Goal: Task Accomplishment & Management: Manage account settings

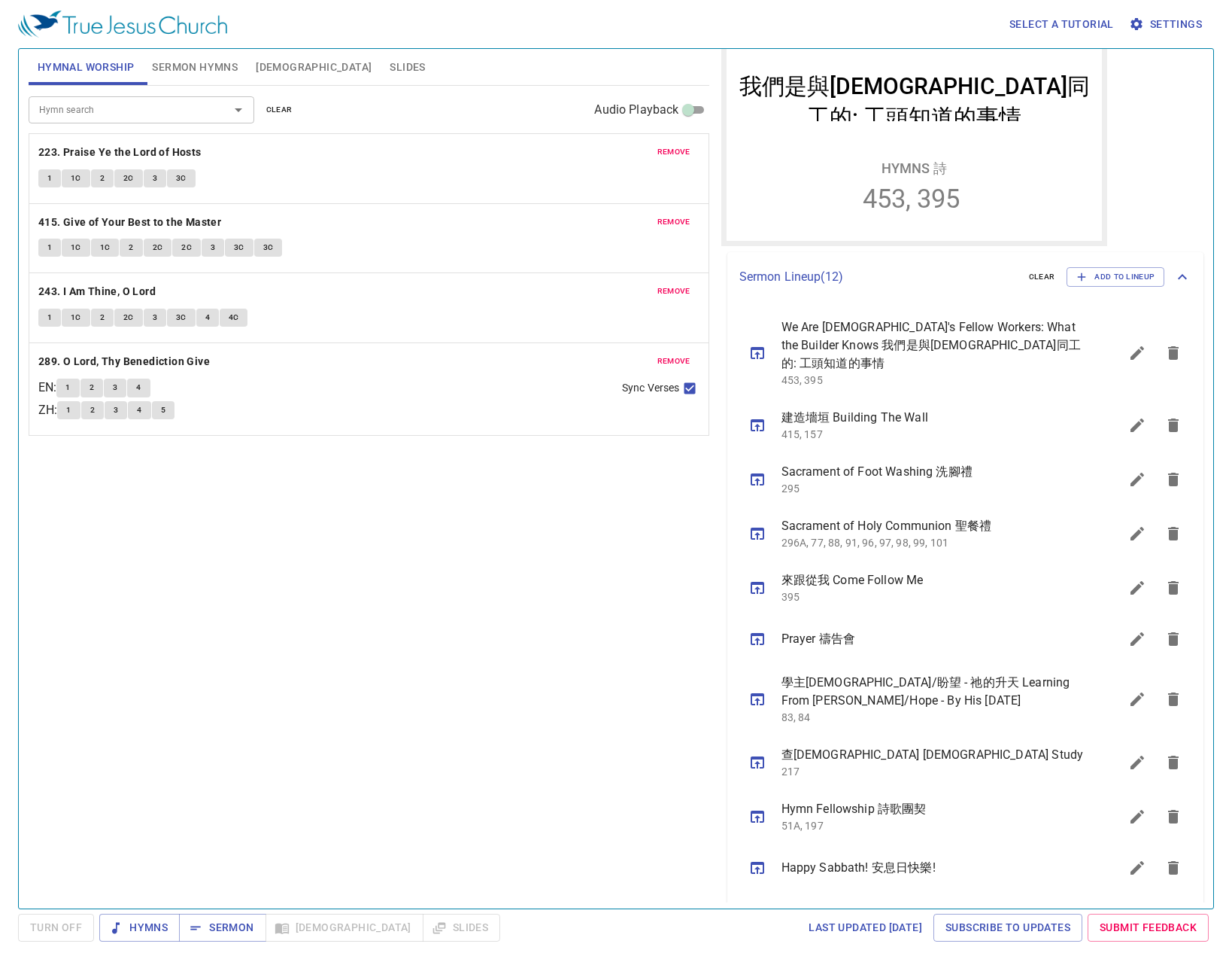
scroll to position [301, 0]
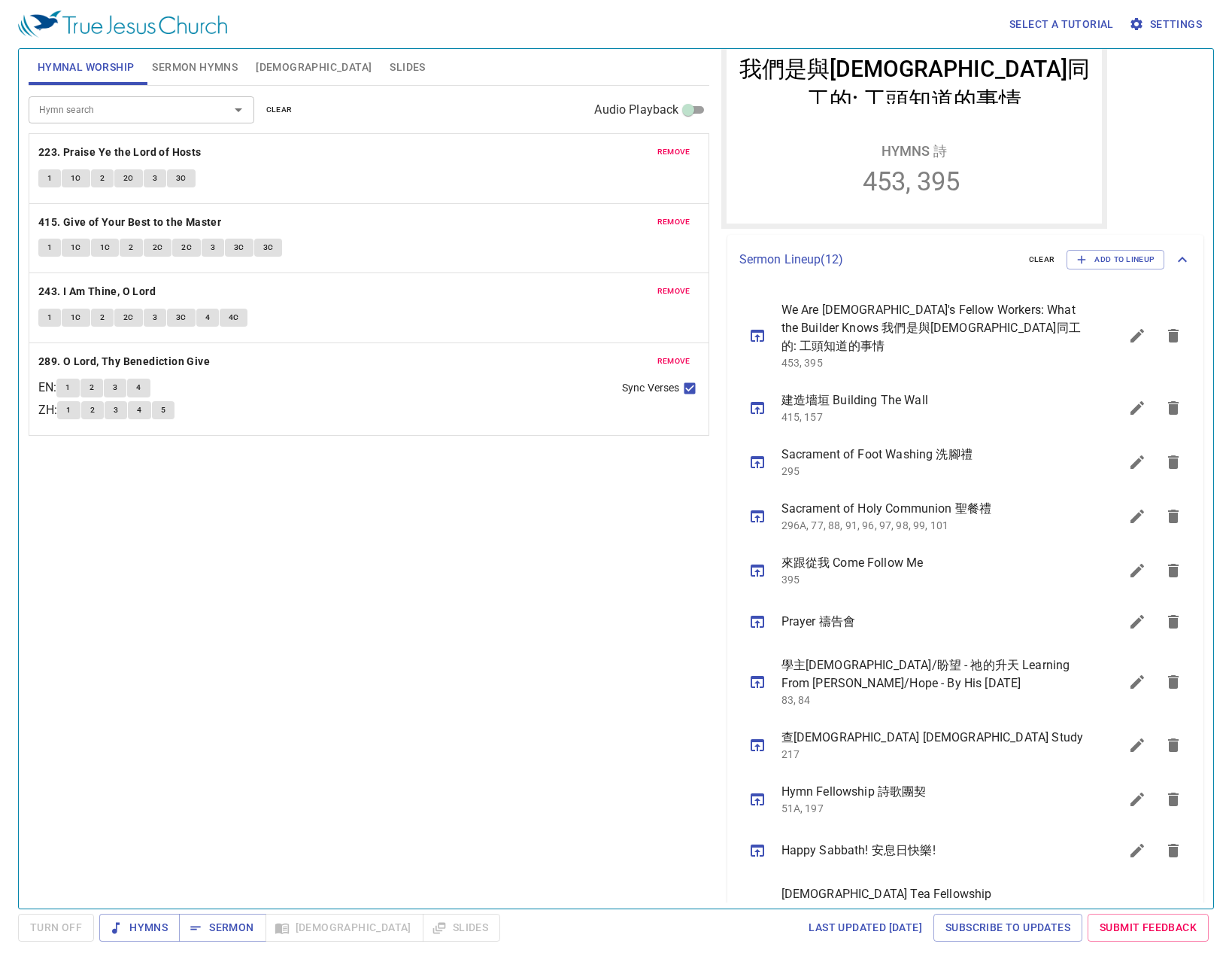
click at [1133, 399] on icon "sermon lineup list" at bounding box center [1137, 407] width 18 height 18
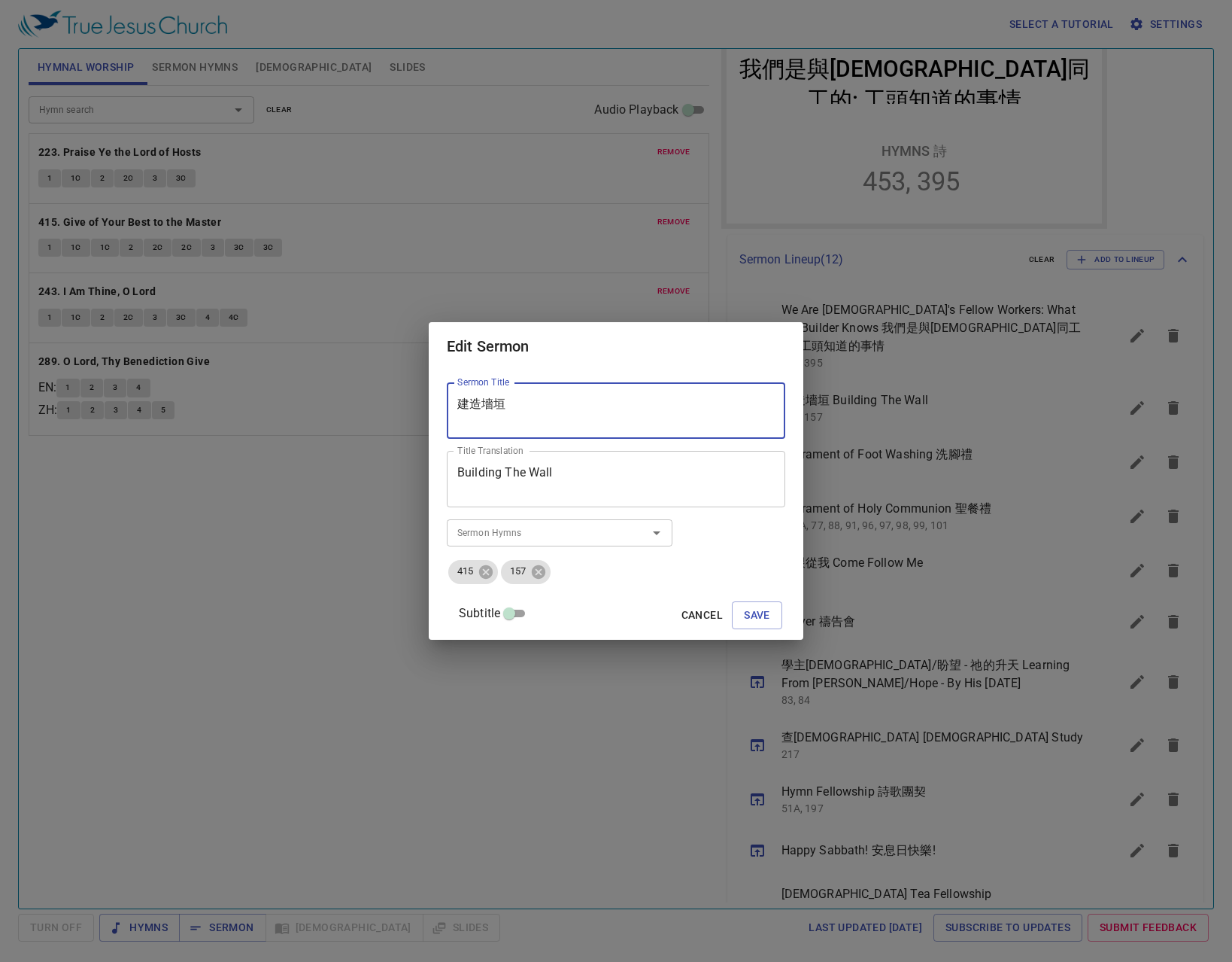
drag, startPoint x: 549, startPoint y: 409, endPoint x: 360, endPoint y: 438, distance: 191.2
click at [428, 434] on div "Edit Sermon Sermon Title 建造墻垣 Sermon Title Title Translation Building The Wall …" at bounding box center [616, 481] width 1232 height 962
type textarea "Two Become One"
drag, startPoint x: 616, startPoint y: 478, endPoint x: 303, endPoint y: 503, distance: 314.0
click at [289, 504] on div "Edit Sermon Sermon Title Two Become One Sermon Title Title Translation Building…" at bounding box center [616, 481] width 1232 height 962
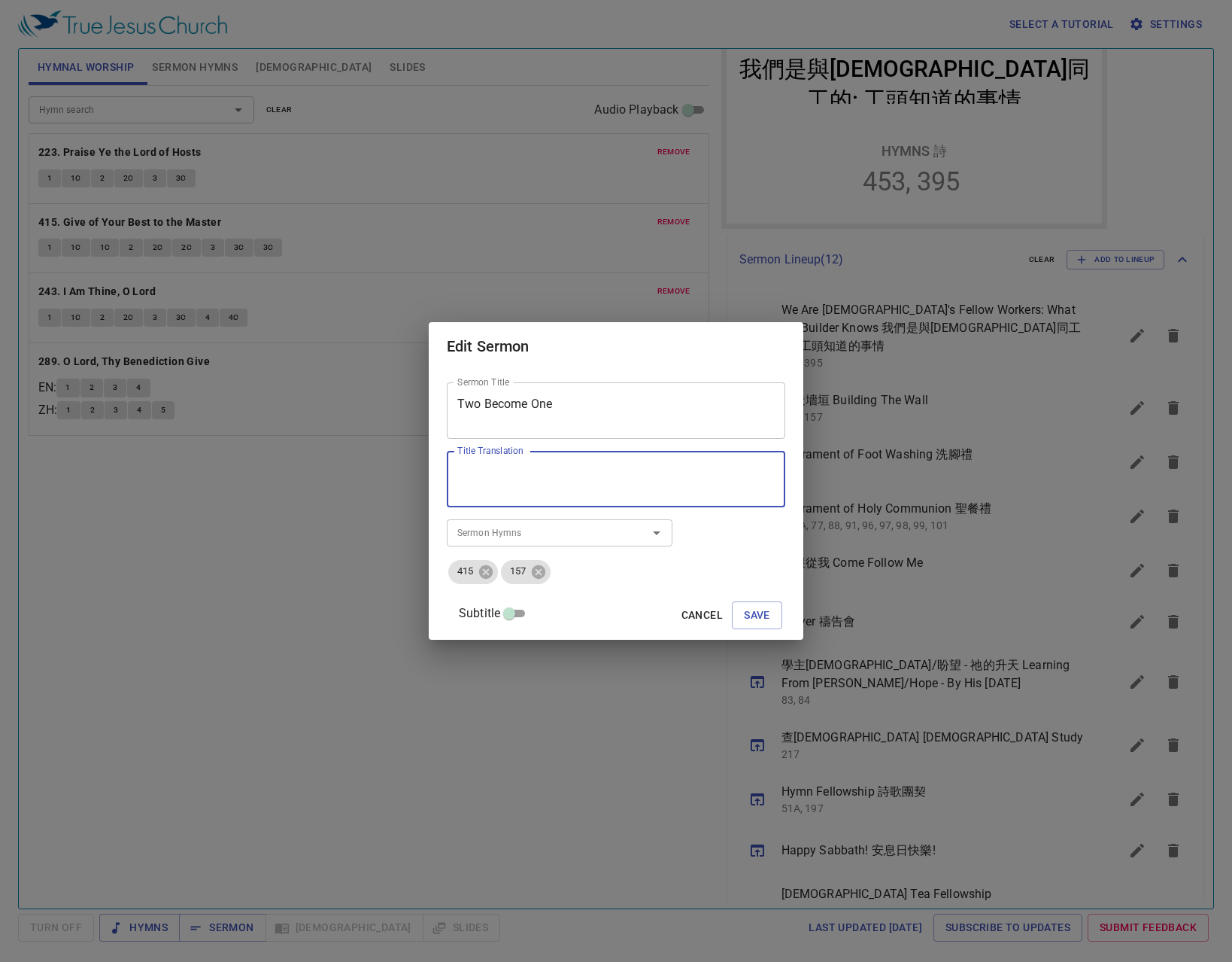
click at [605, 532] on input "Sermon Hymns" at bounding box center [537, 532] width 172 height 17
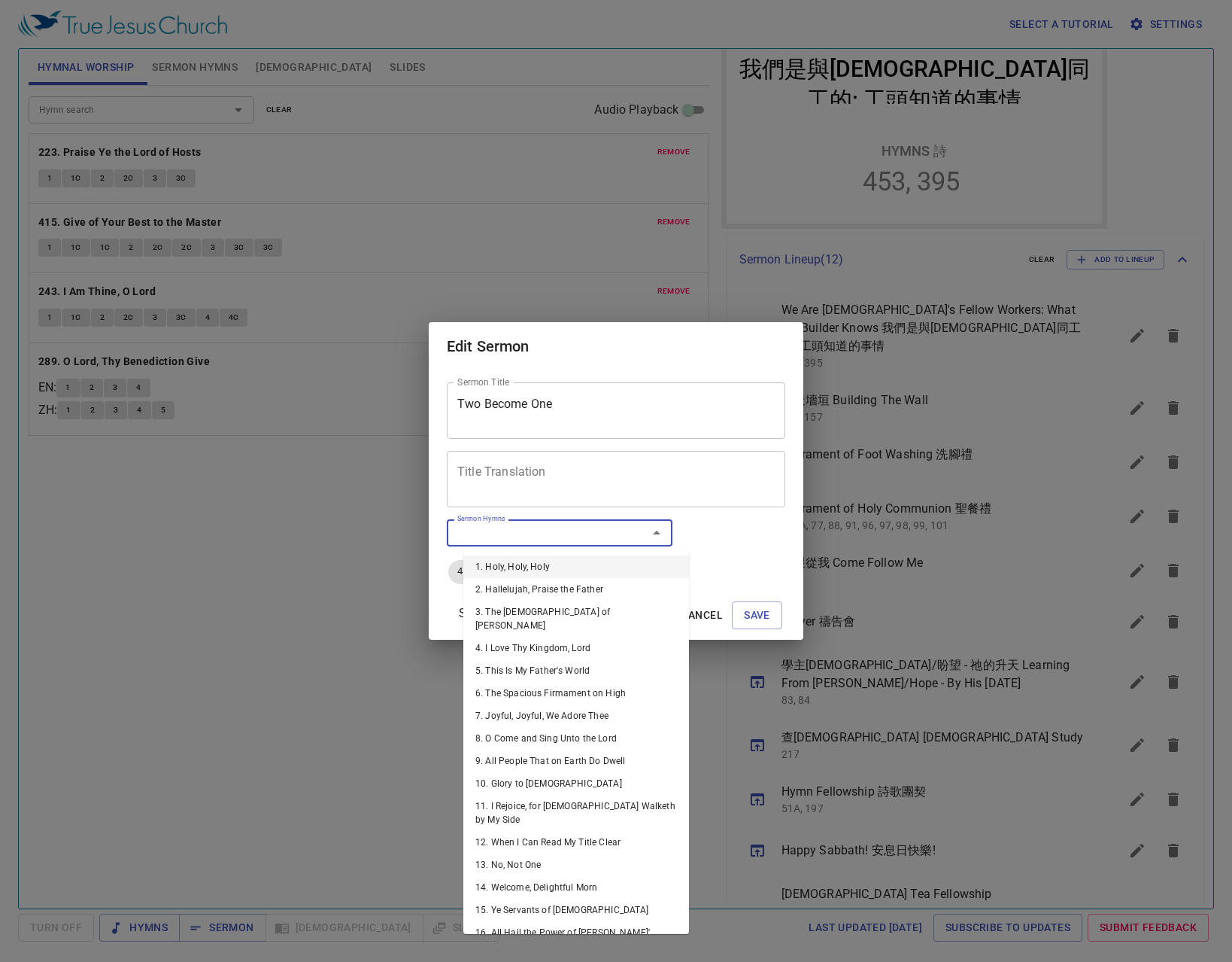
click at [738, 537] on div "Sermon Title Two Become One Sermon Title Title Translation Title Translation Su…" at bounding box center [616, 504] width 339 height 256
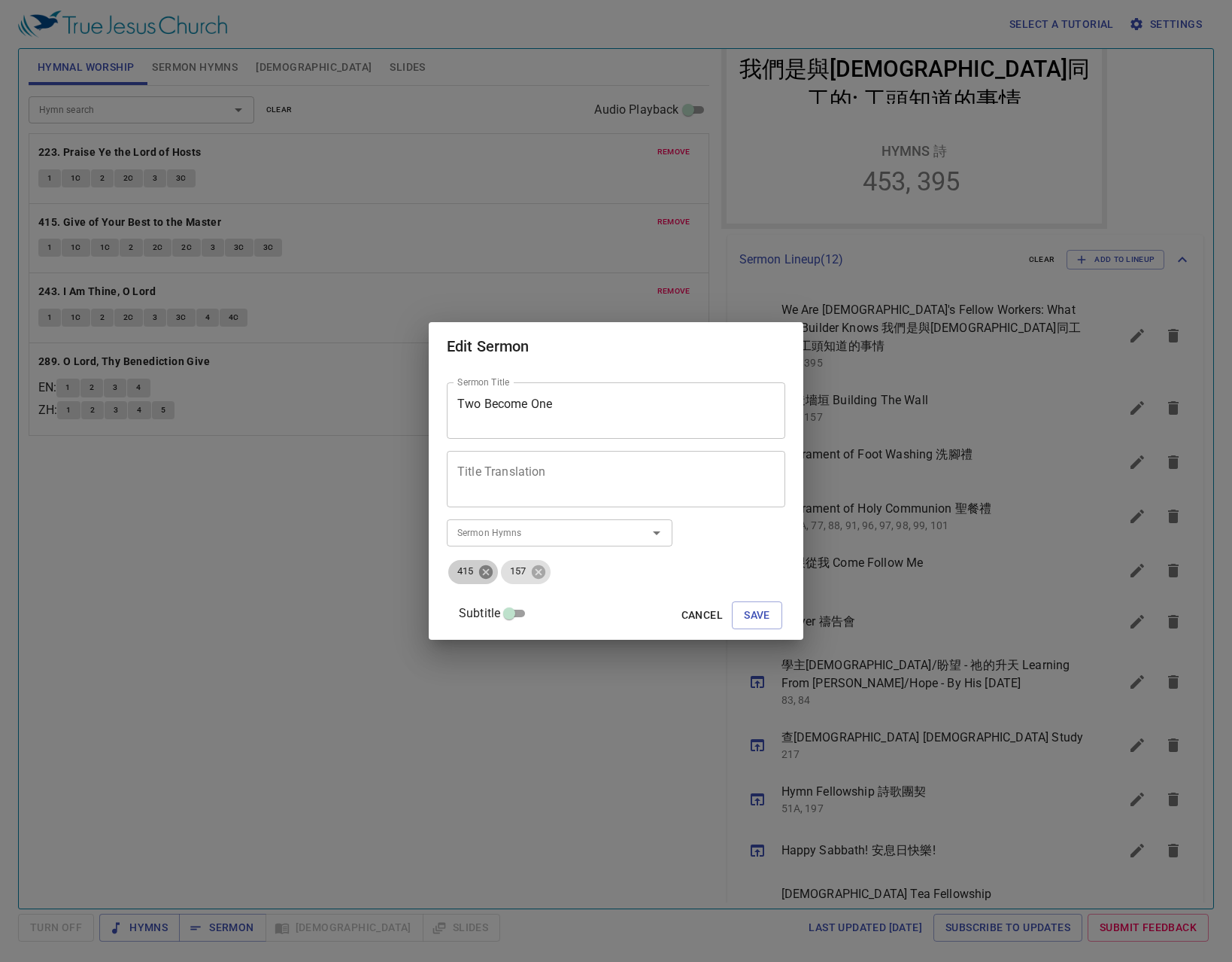
click at [493, 570] on icon at bounding box center [486, 572] width 14 height 14
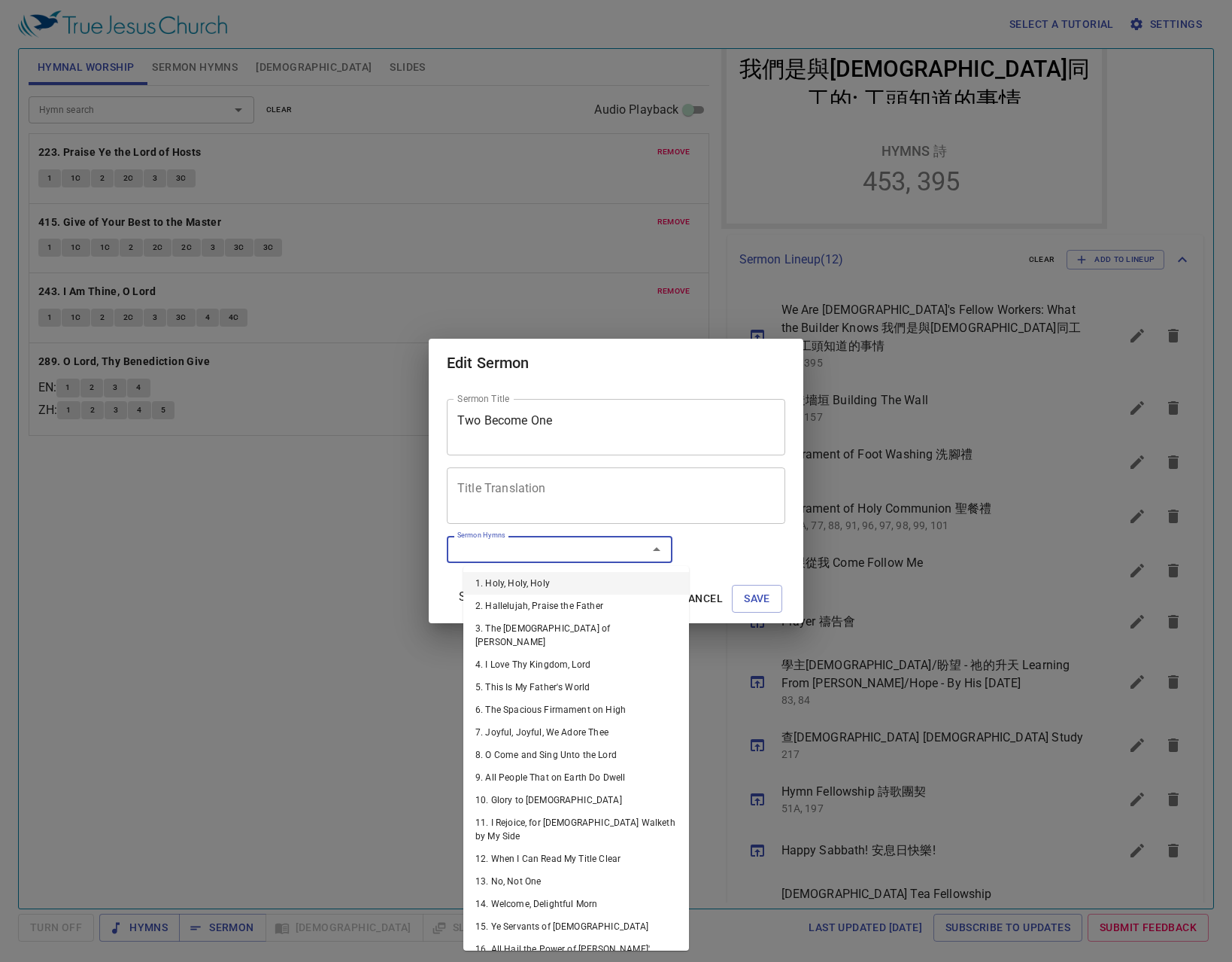
click at [516, 557] on input "Sermon Hymns" at bounding box center [537, 548] width 172 height 17
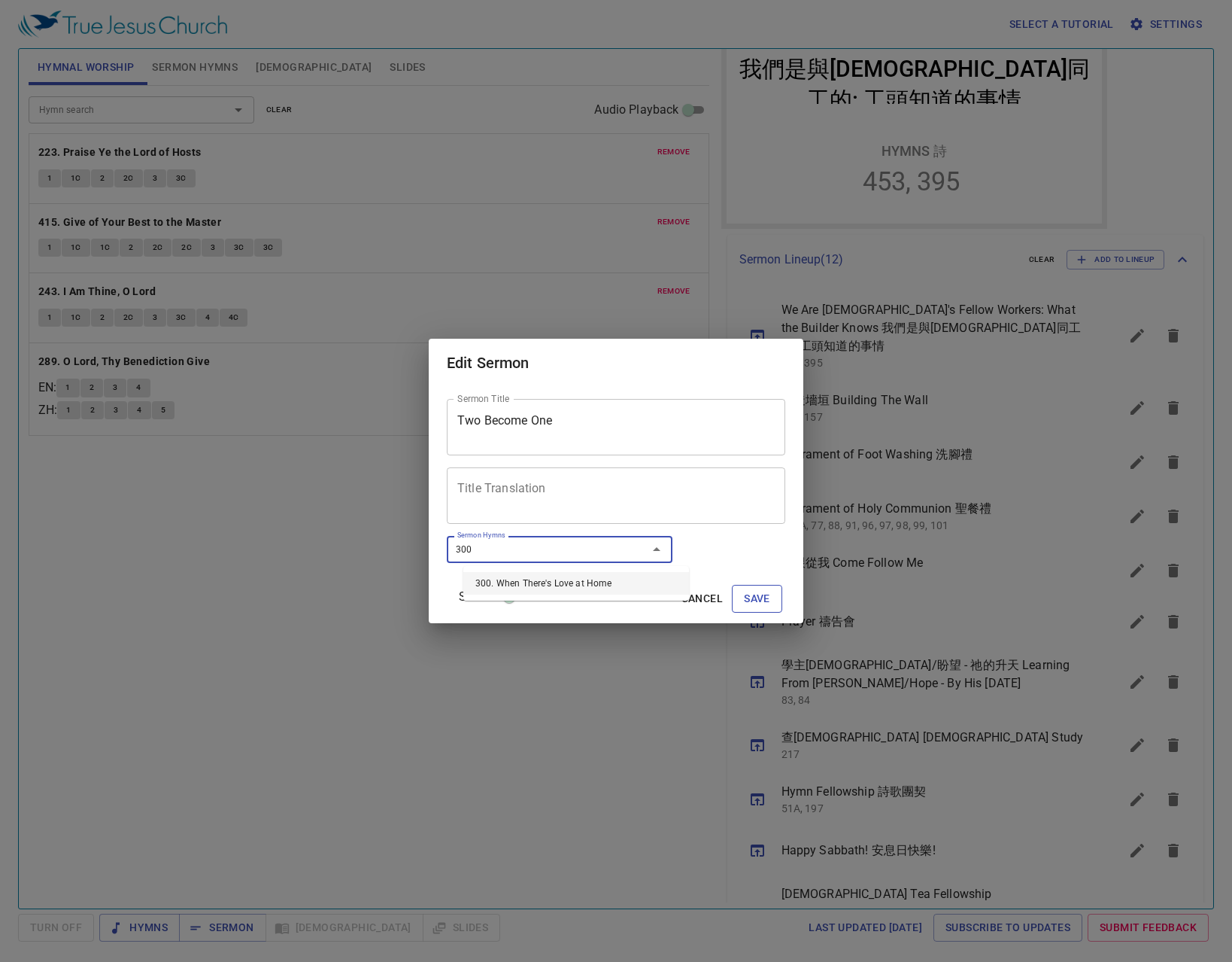
type input "300"
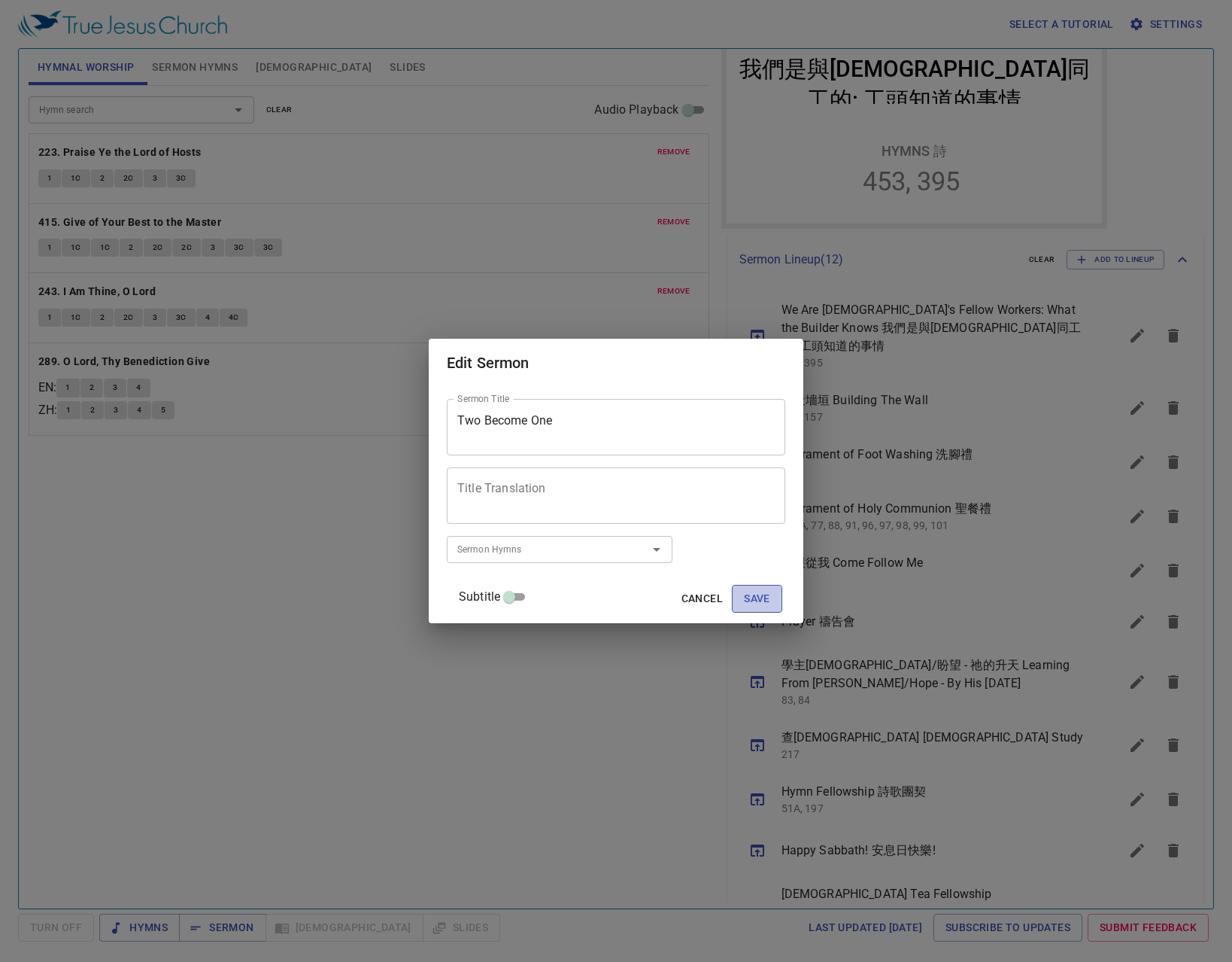
click at [758, 608] on button "Save" at bounding box center [757, 598] width 50 height 28
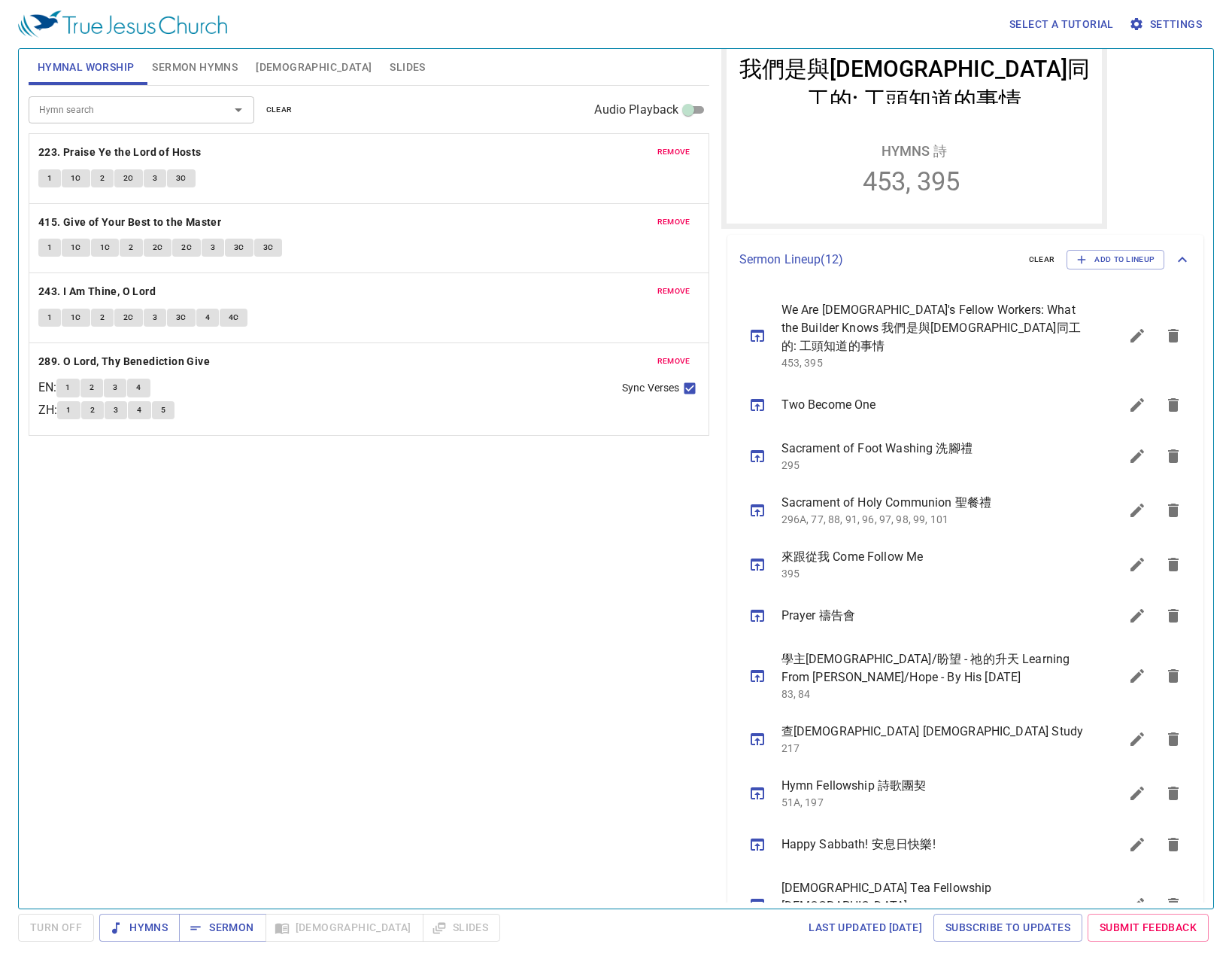
click at [1128, 396] on icon "sermon lineup list" at bounding box center [1137, 404] width 18 height 18
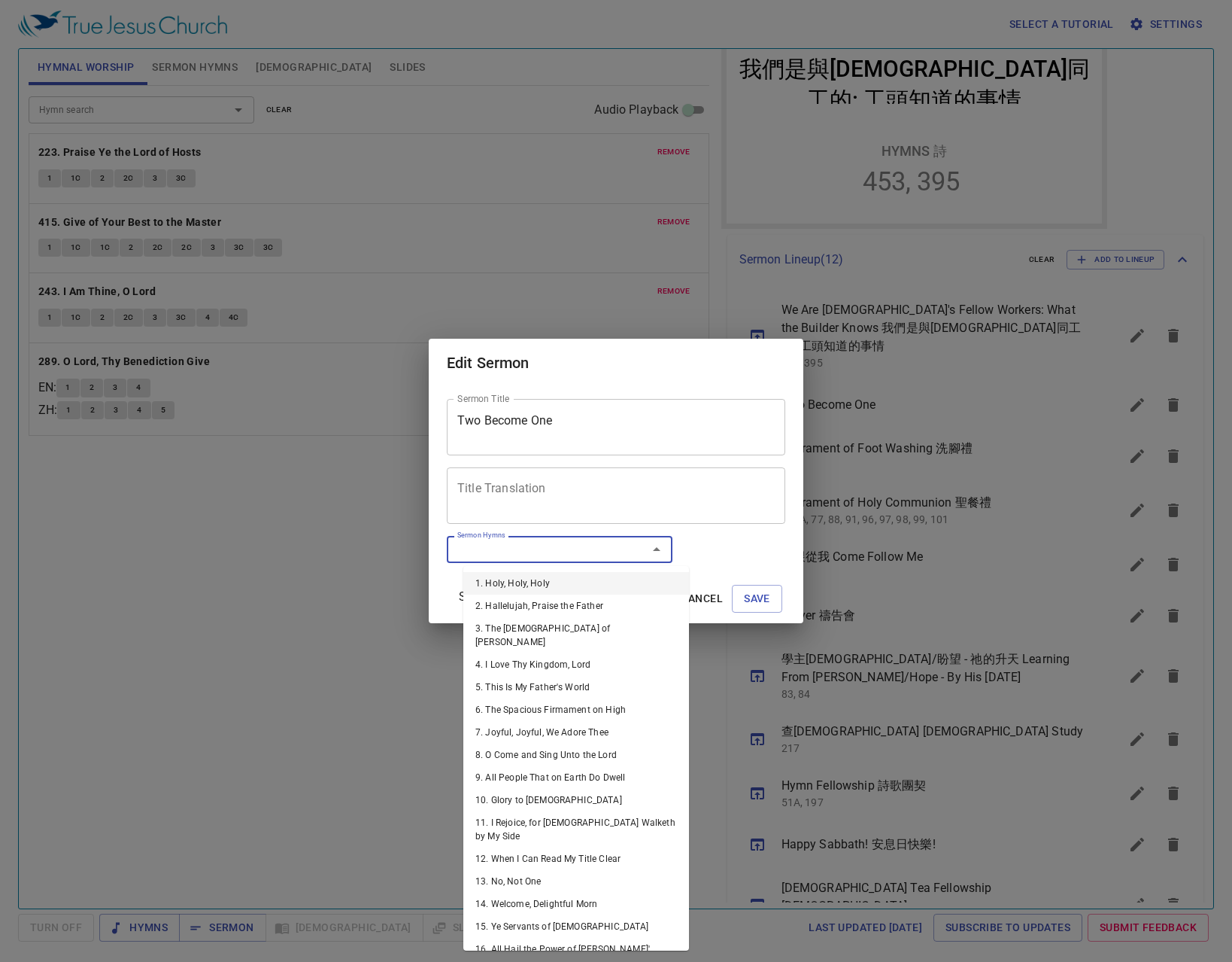
click at [584, 551] on input "Sermon Hymns" at bounding box center [537, 548] width 172 height 17
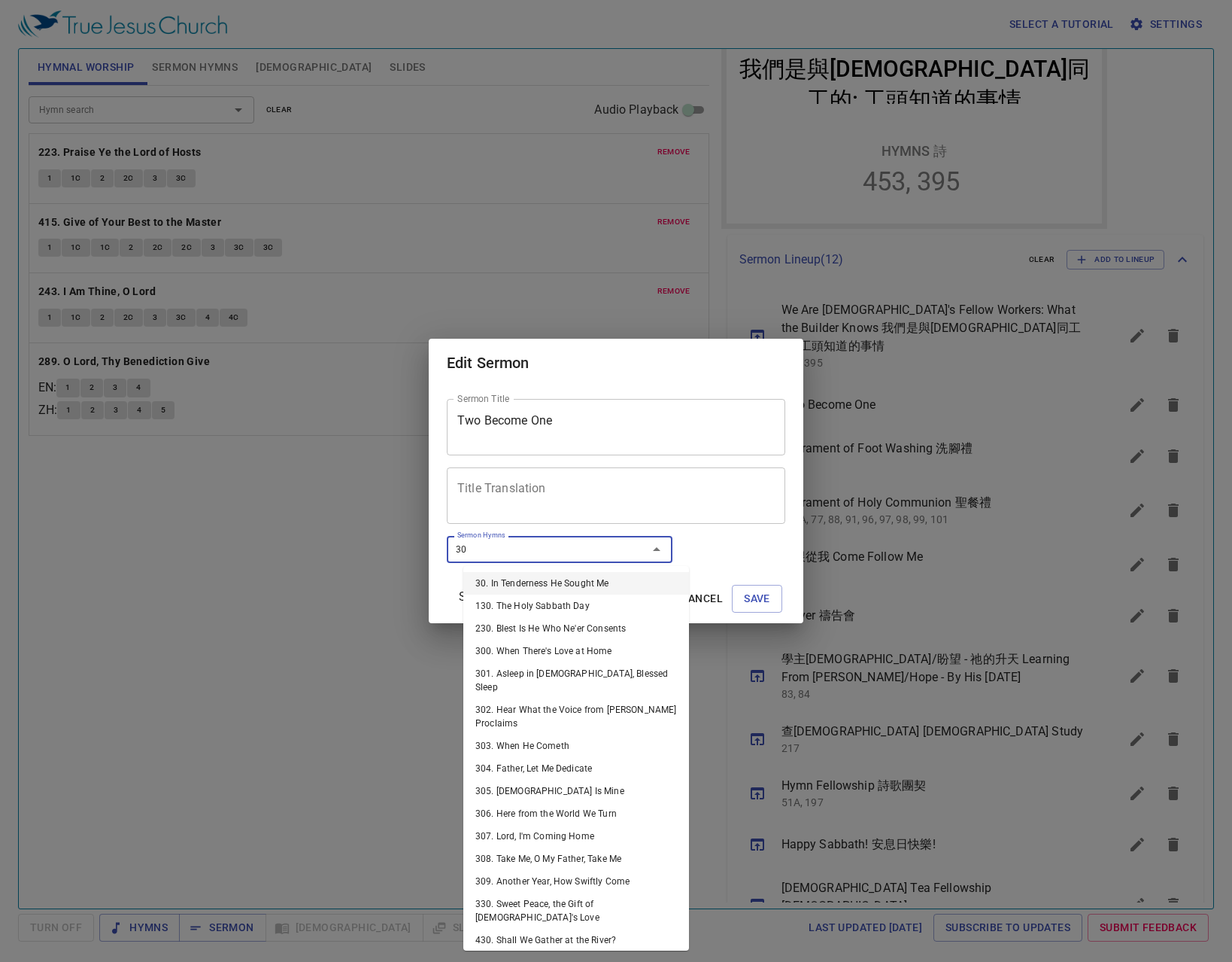
type input "300"
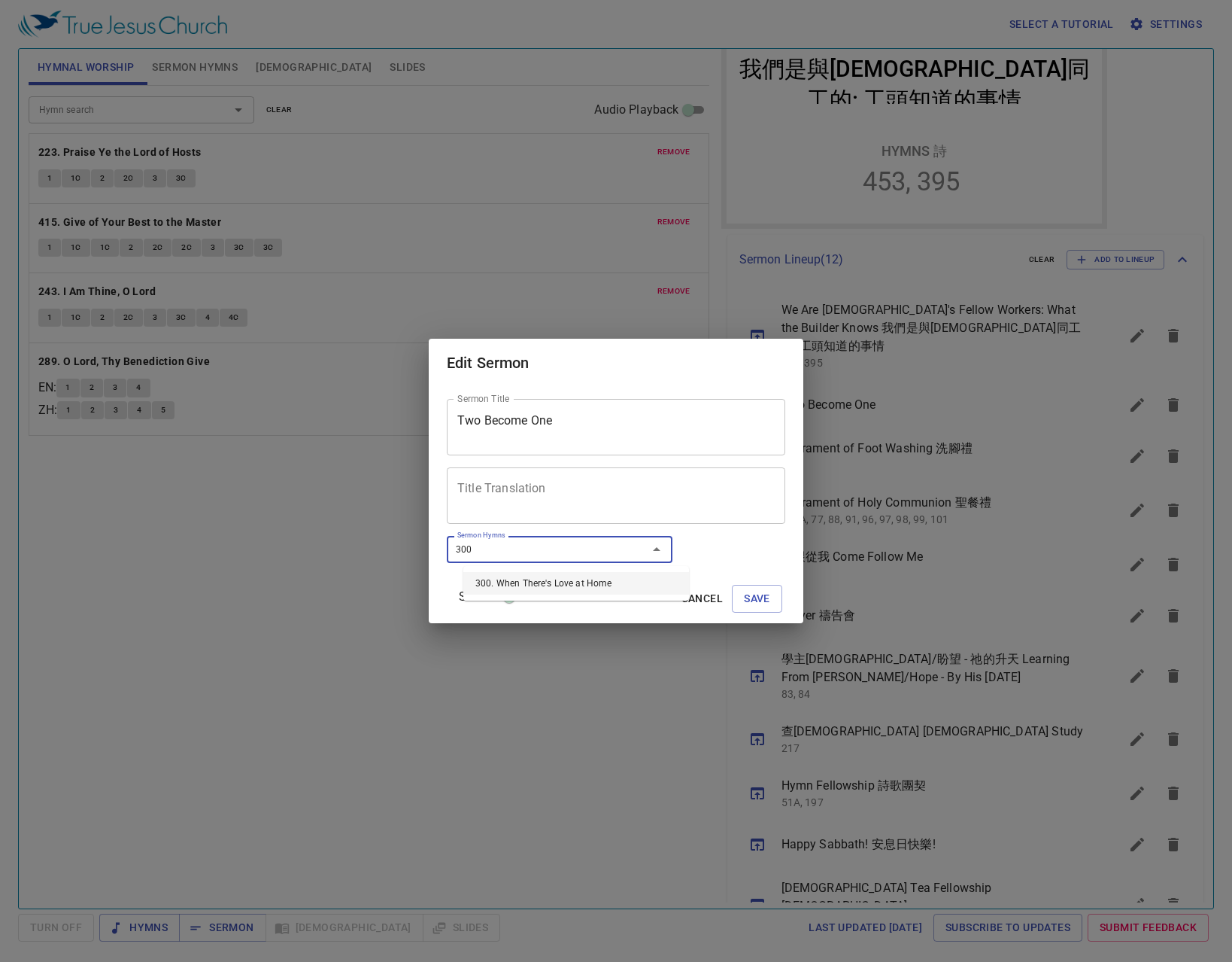
click at [665, 591] on li "300. When There's Love at Home" at bounding box center [576, 583] width 226 height 22
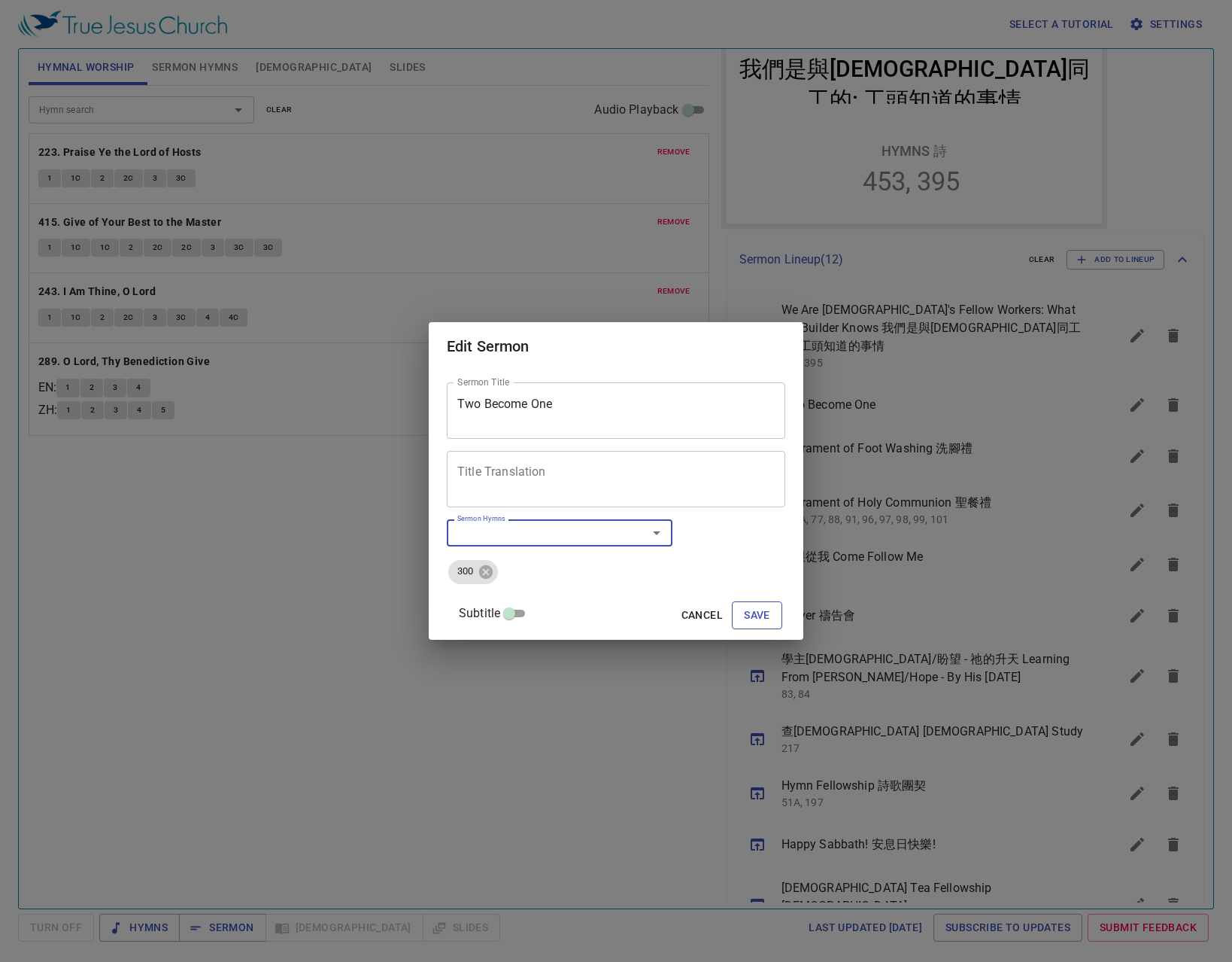
click at [755, 614] on button "Save" at bounding box center [757, 615] width 50 height 28
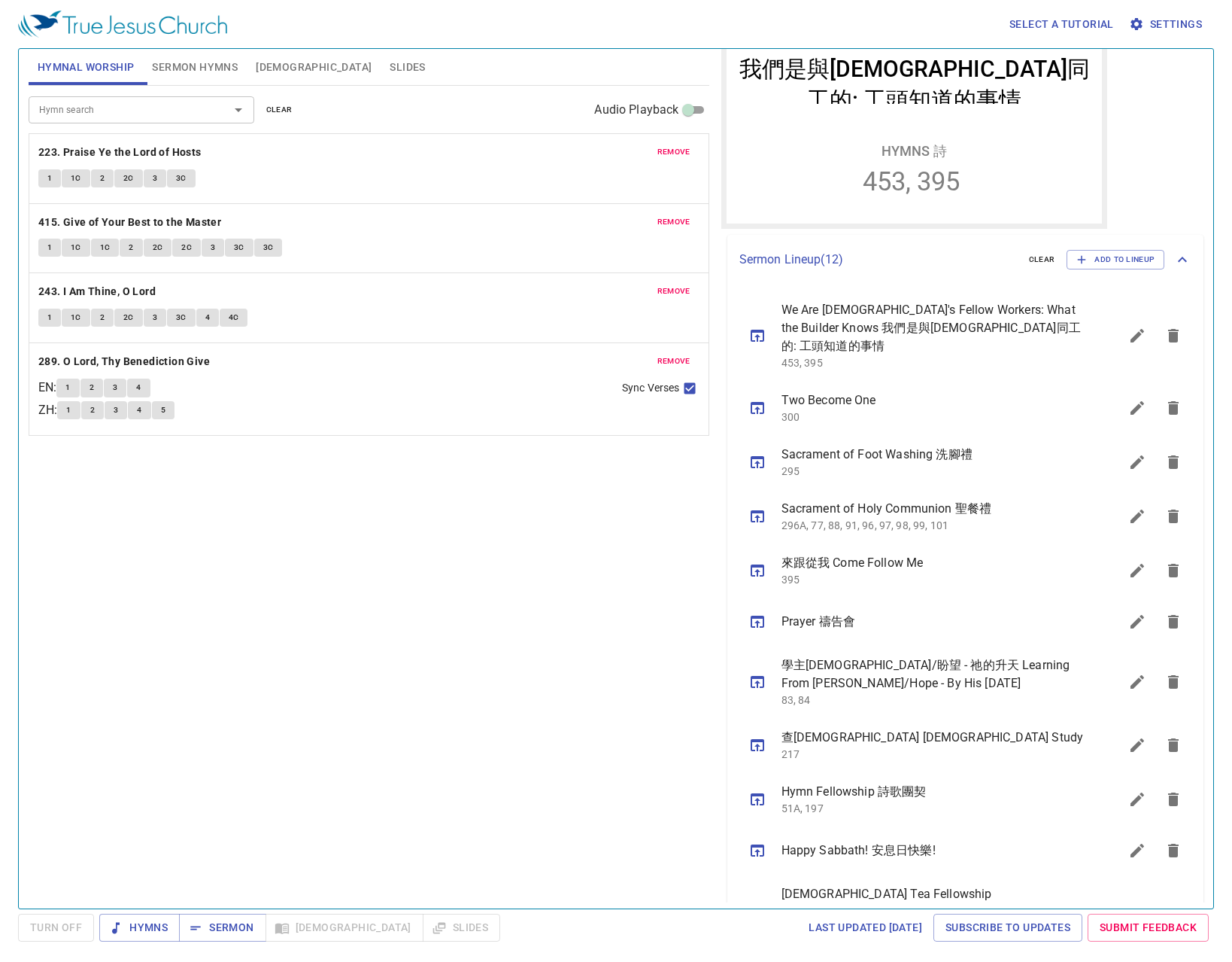
click at [762, 399] on icon "sermon lineup list" at bounding box center [757, 407] width 18 height 18
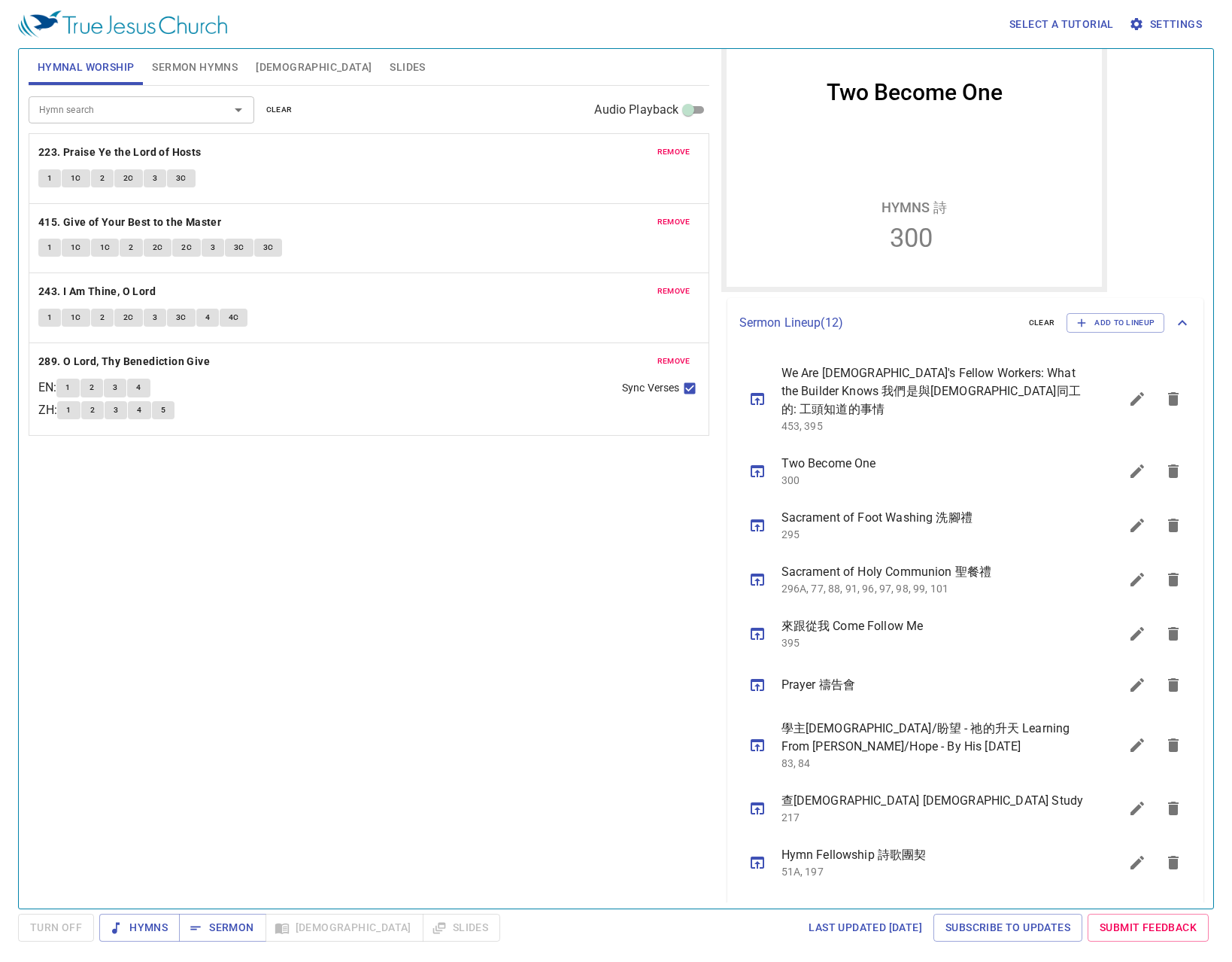
scroll to position [150, 0]
